Goal: Task Accomplishment & Management: Use online tool/utility

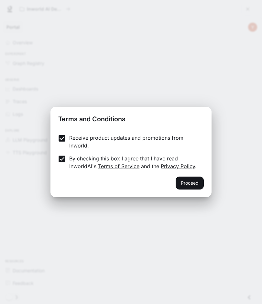
click at [189, 186] on button "Proceed" at bounding box center [189, 182] width 28 height 13
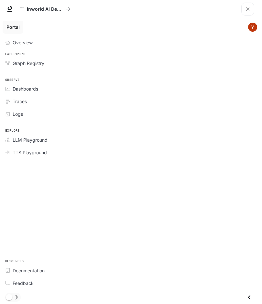
click at [25, 47] on link "Overview" at bounding box center [131, 42] width 256 height 11
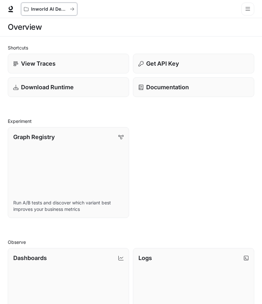
click at [74, 11] on div "Inworld AI Demos" at bounding box center [49, 8] width 50 height 5
click at [69, 66] on div "View Traces" at bounding box center [68, 63] width 110 height 9
